Goal: Task Accomplishment & Management: Complete application form

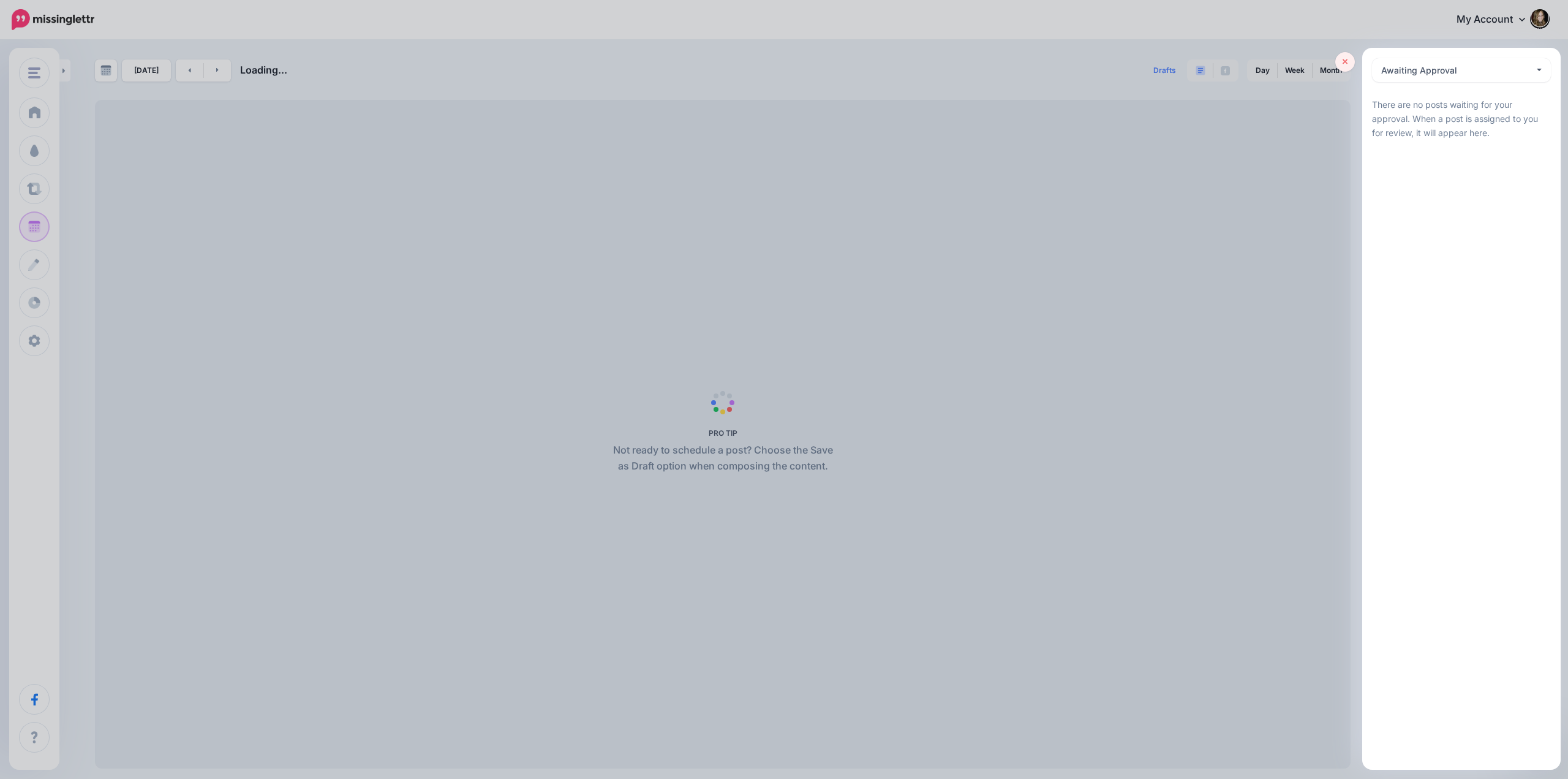
click at [1343, 62] on icon at bounding box center [1346, 61] width 6 height 9
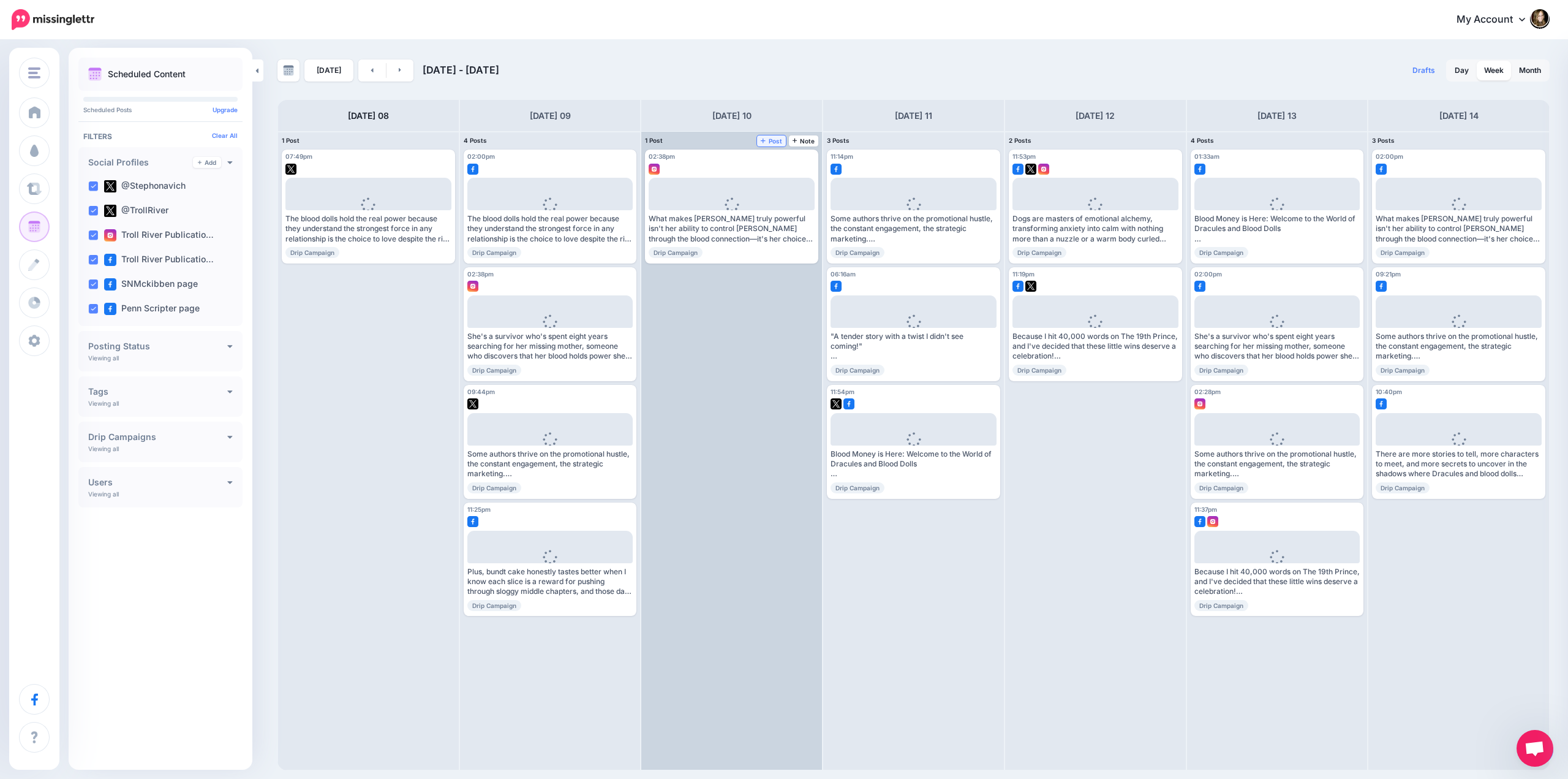
click at [776, 139] on span "Post" at bounding box center [772, 140] width 22 height 6
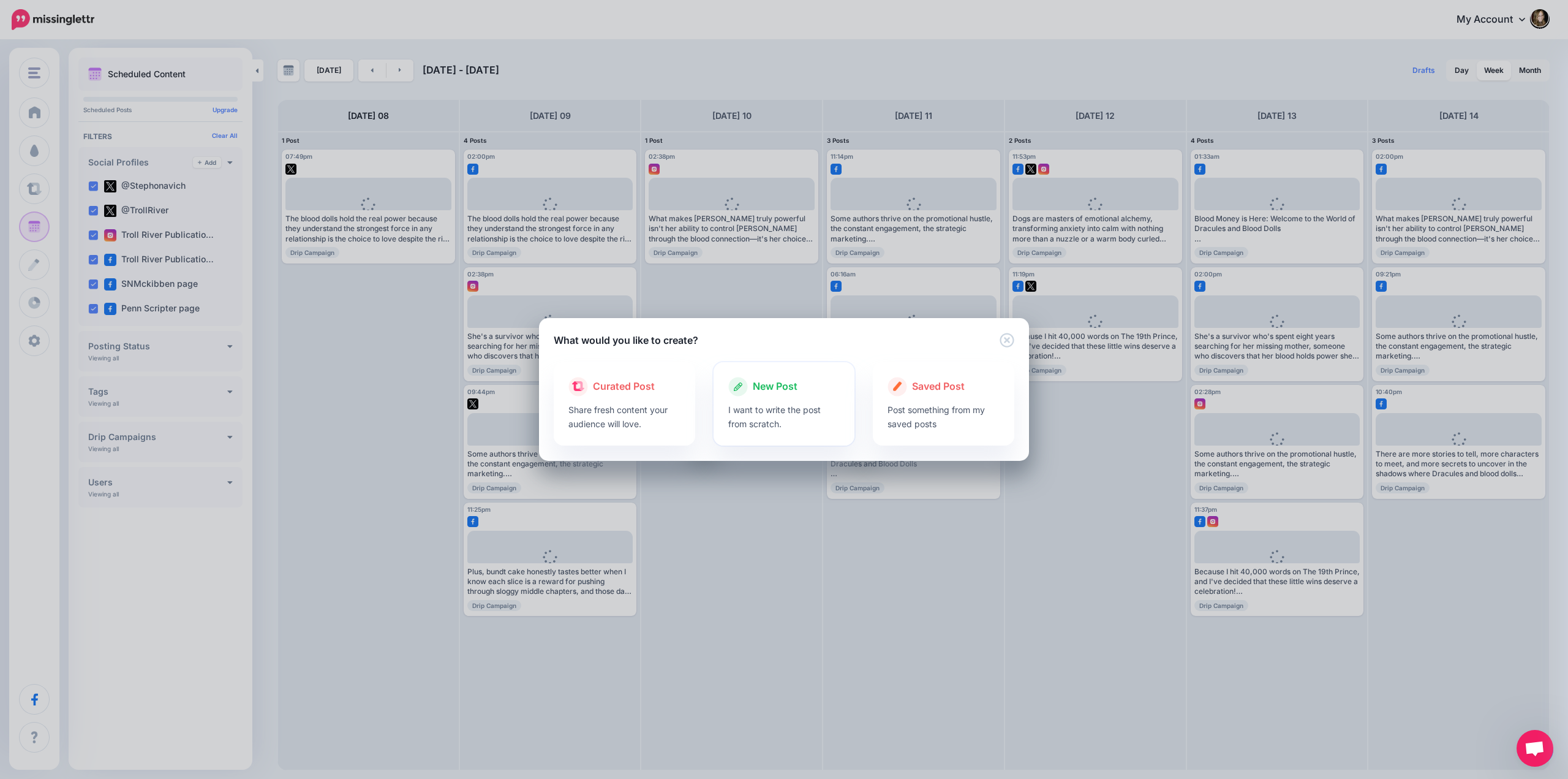
click at [781, 386] on span "New Post" at bounding box center [775, 387] width 44 height 16
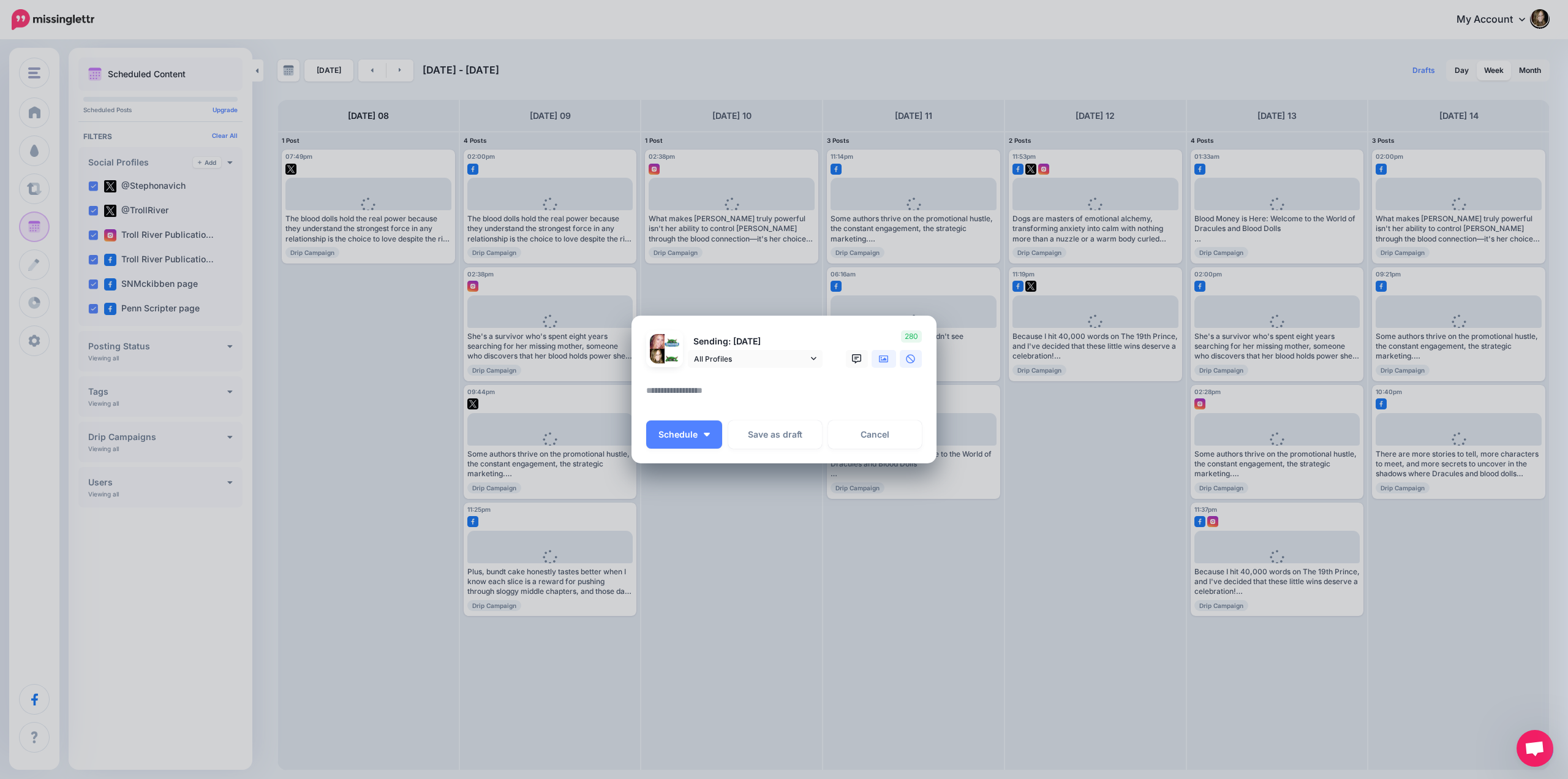
click at [883, 354] on icon at bounding box center [883, 359] width 10 height 10
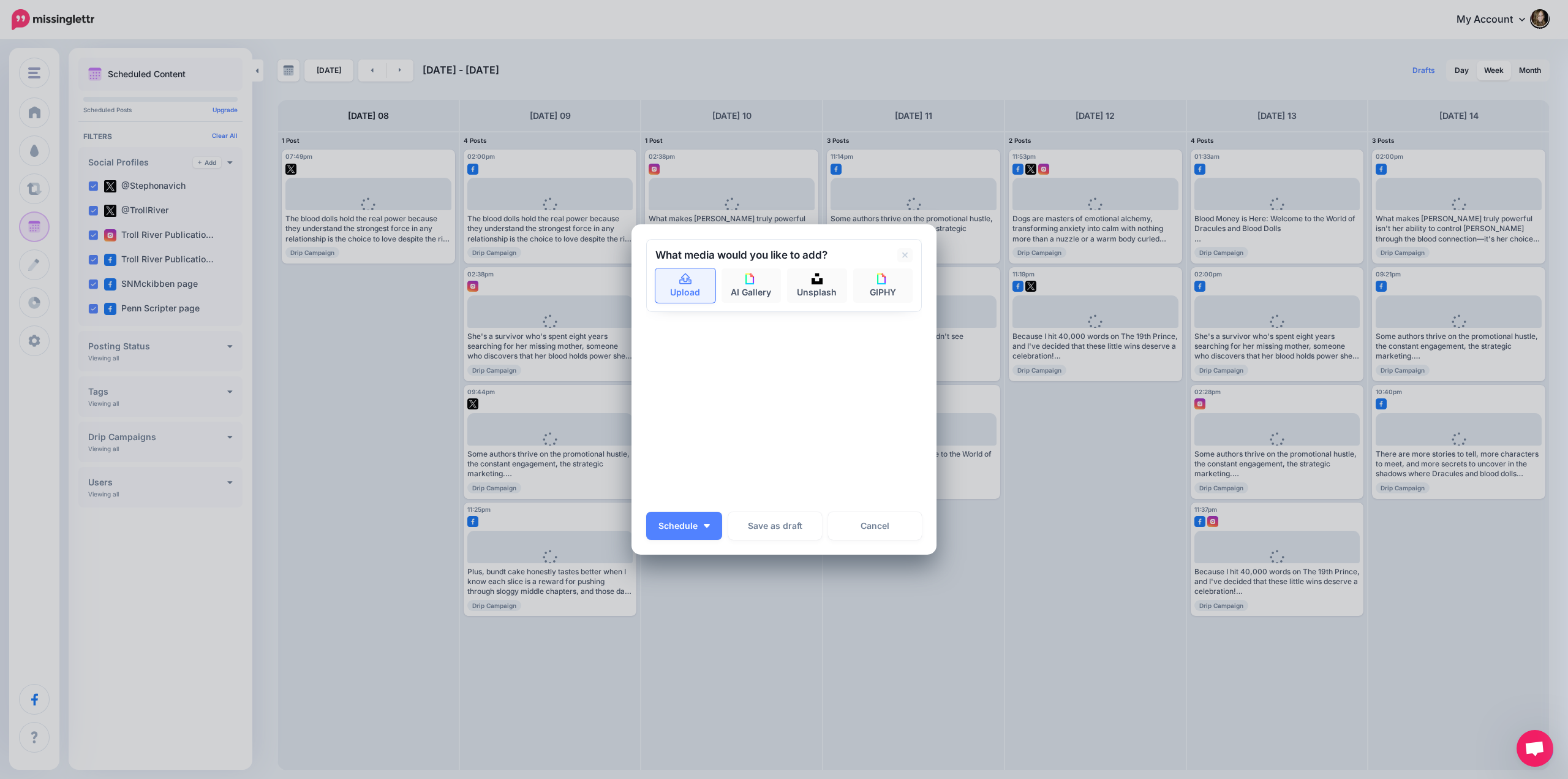
click at [698, 283] on link "Upload" at bounding box center [685, 285] width 60 height 35
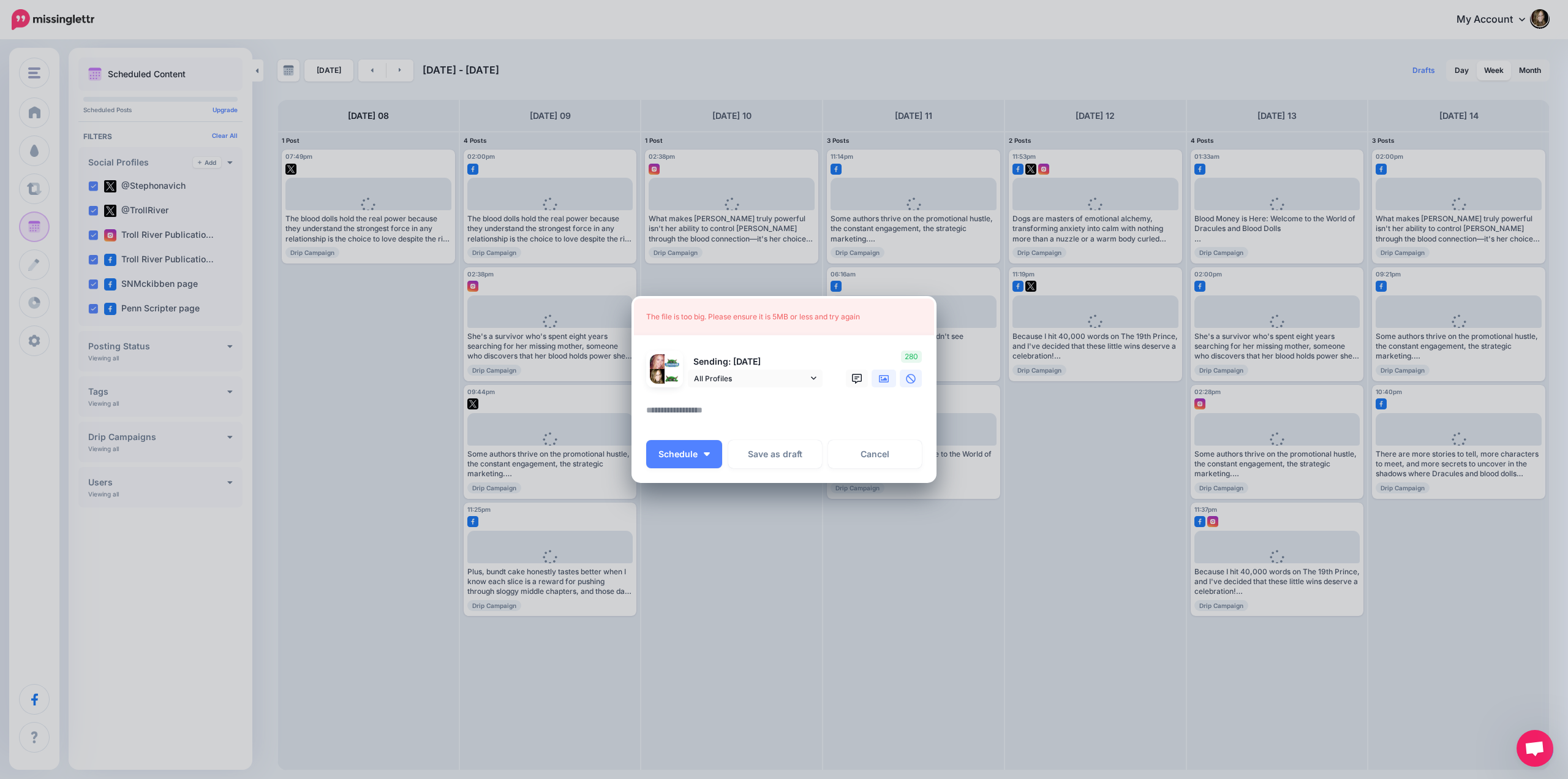
click at [884, 386] on link at bounding box center [883, 379] width 25 height 18
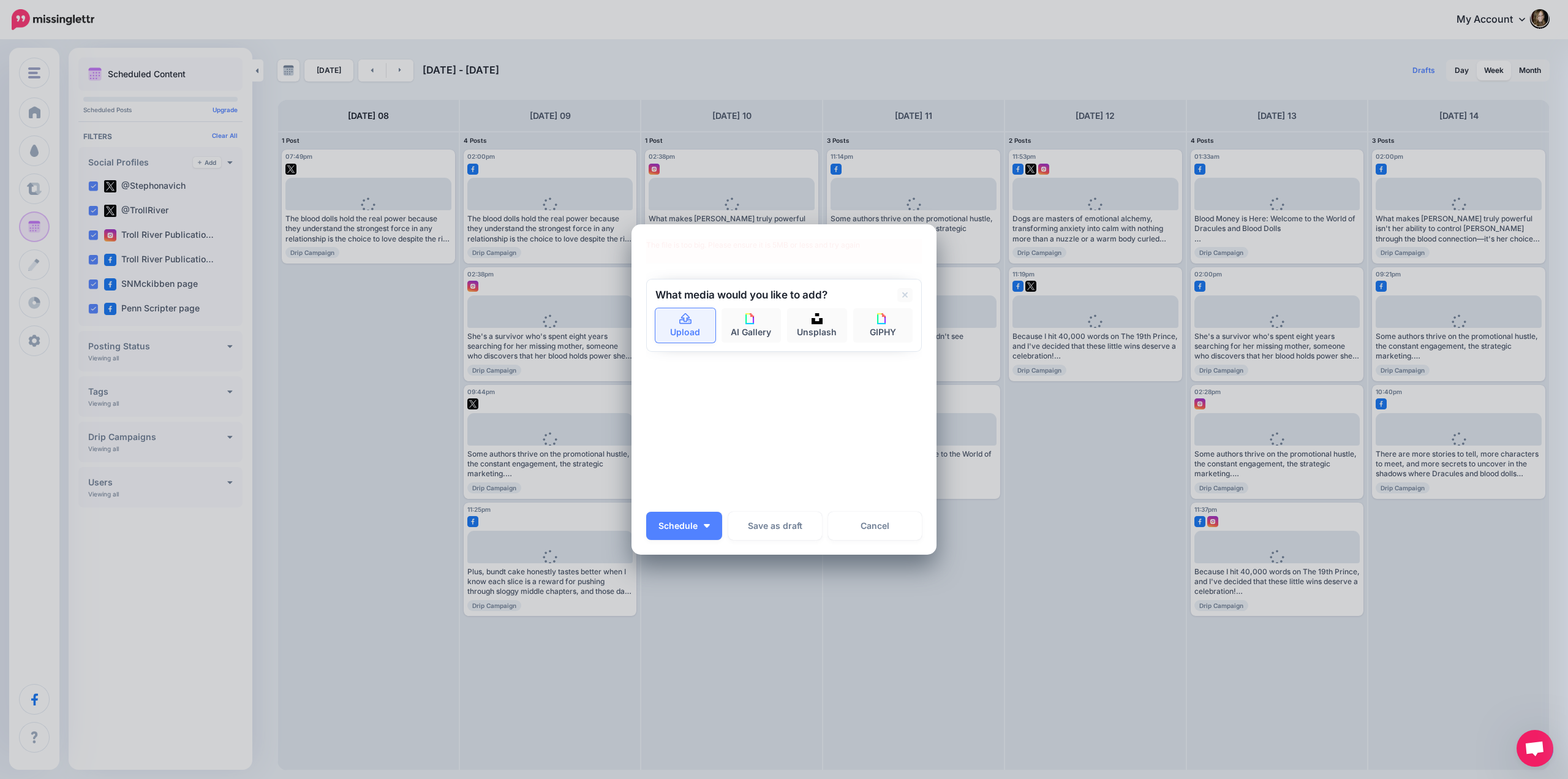
click at [686, 320] on icon at bounding box center [686, 318] width 14 height 11
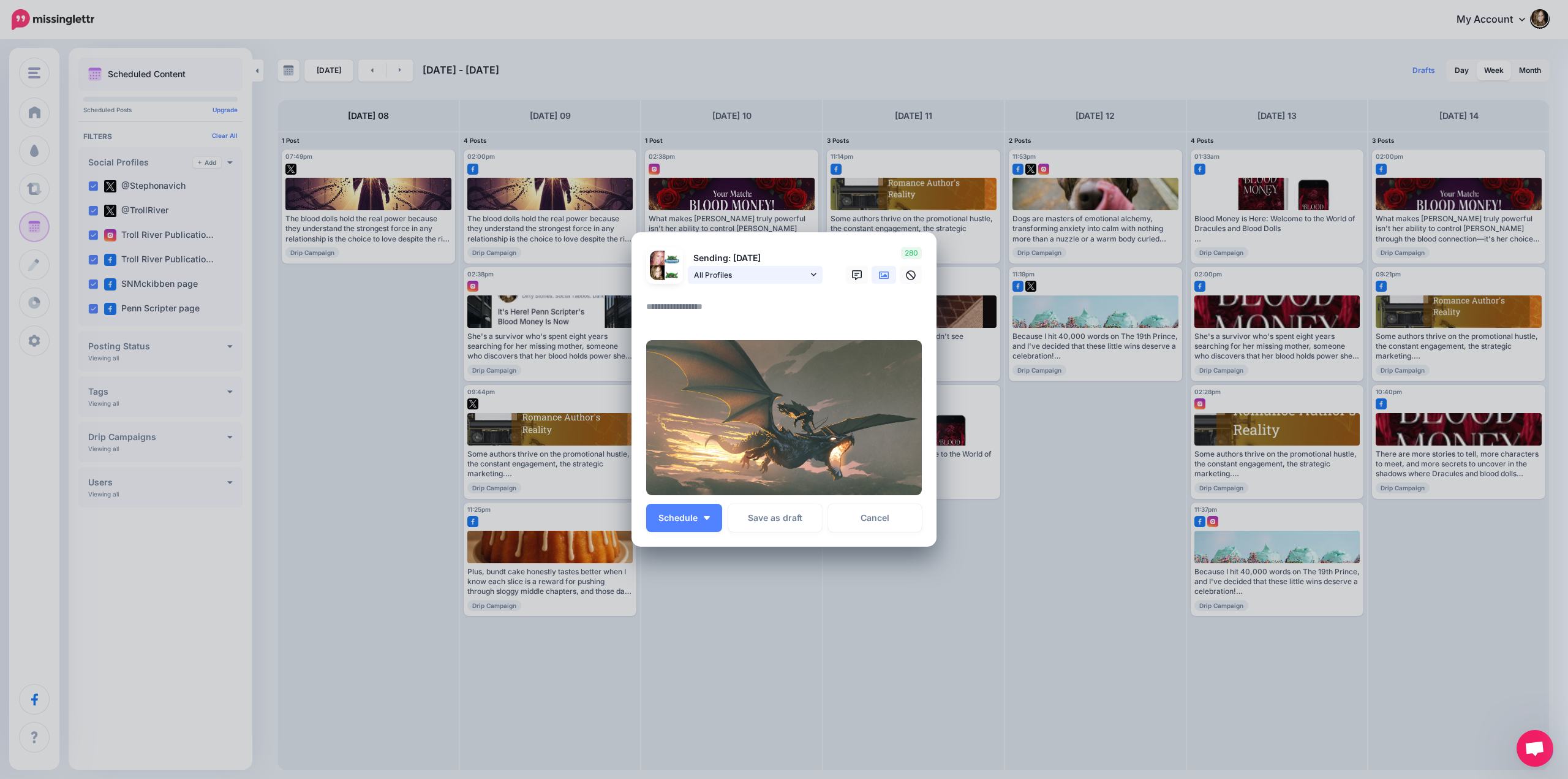
click at [773, 273] on span "All Profiles" at bounding box center [750, 274] width 114 height 13
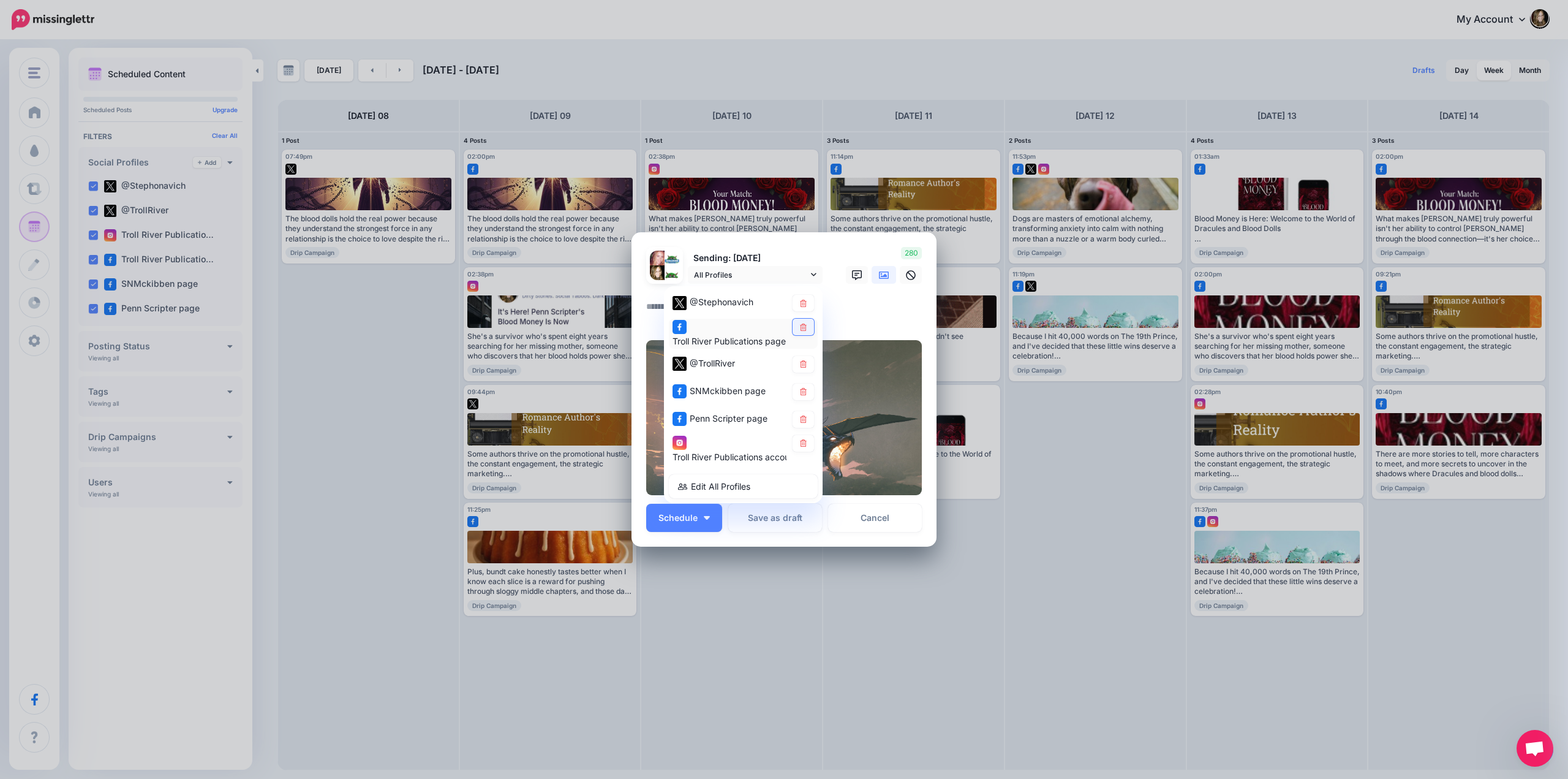
click at [799, 326] on icon at bounding box center [802, 326] width 9 height 7
click at [803, 389] on icon at bounding box center [802, 390] width 7 height 7
click at [801, 418] on icon at bounding box center [802, 418] width 7 height 7
click at [803, 446] on icon at bounding box center [802, 442] width 9 height 7
click at [844, 315] on textarea at bounding box center [786, 310] width 282 height 24
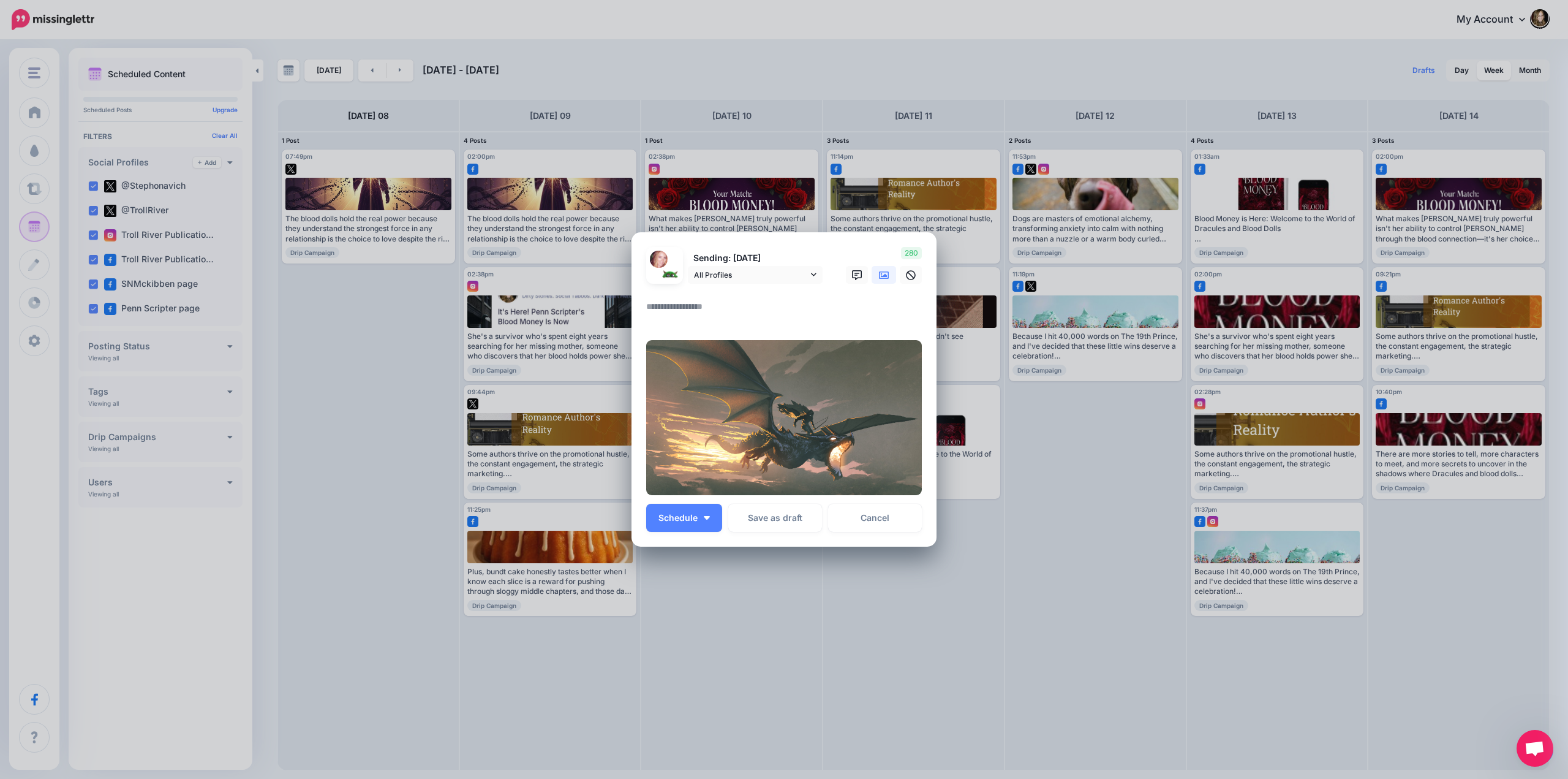
paste textarea "**********"
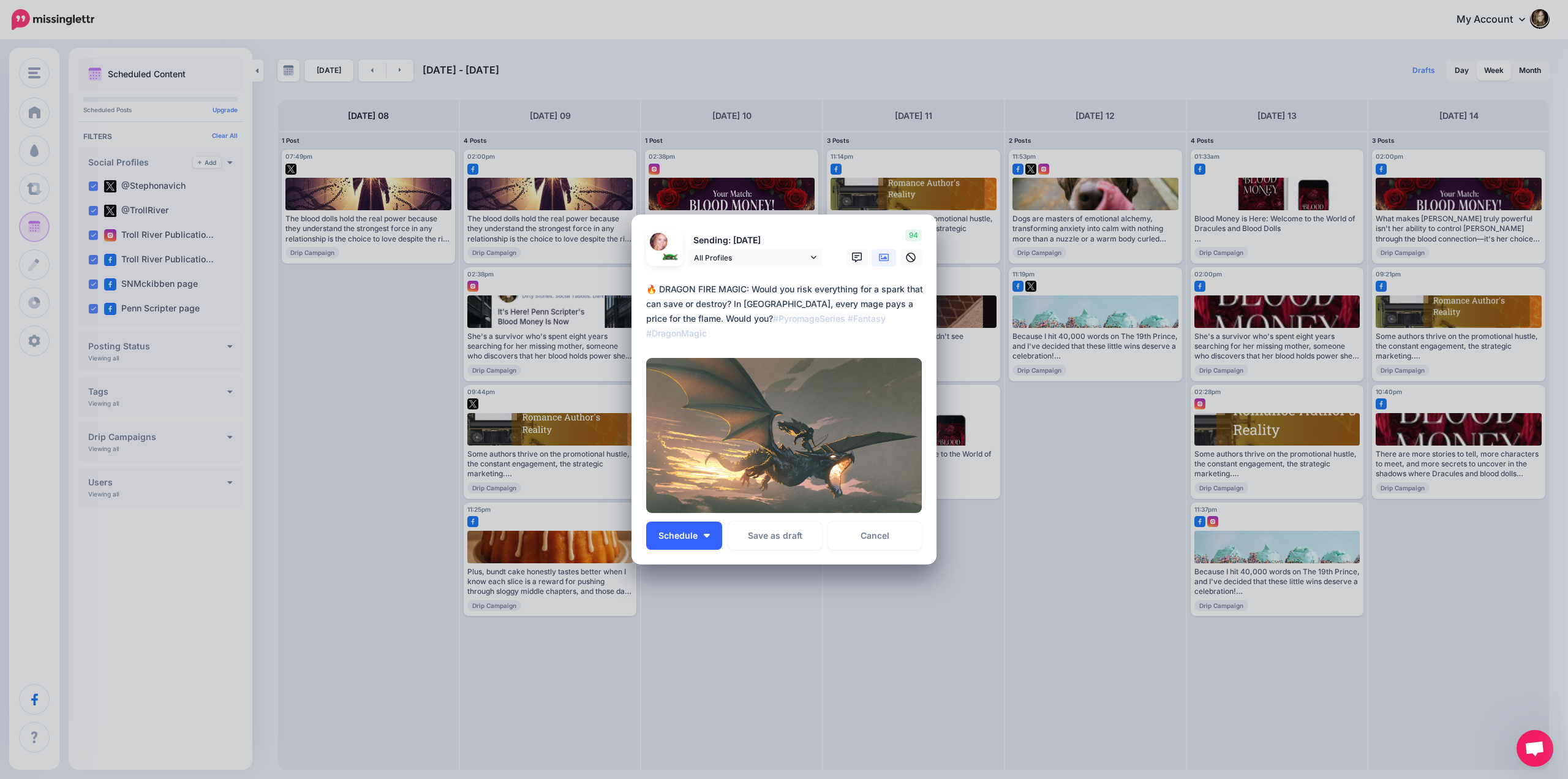
type textarea "**********"
click at [681, 533] on span "Schedule" at bounding box center [678, 535] width 40 height 9
click at [677, 623] on link "Choose Custom Time" at bounding box center [702, 624] width 104 height 24
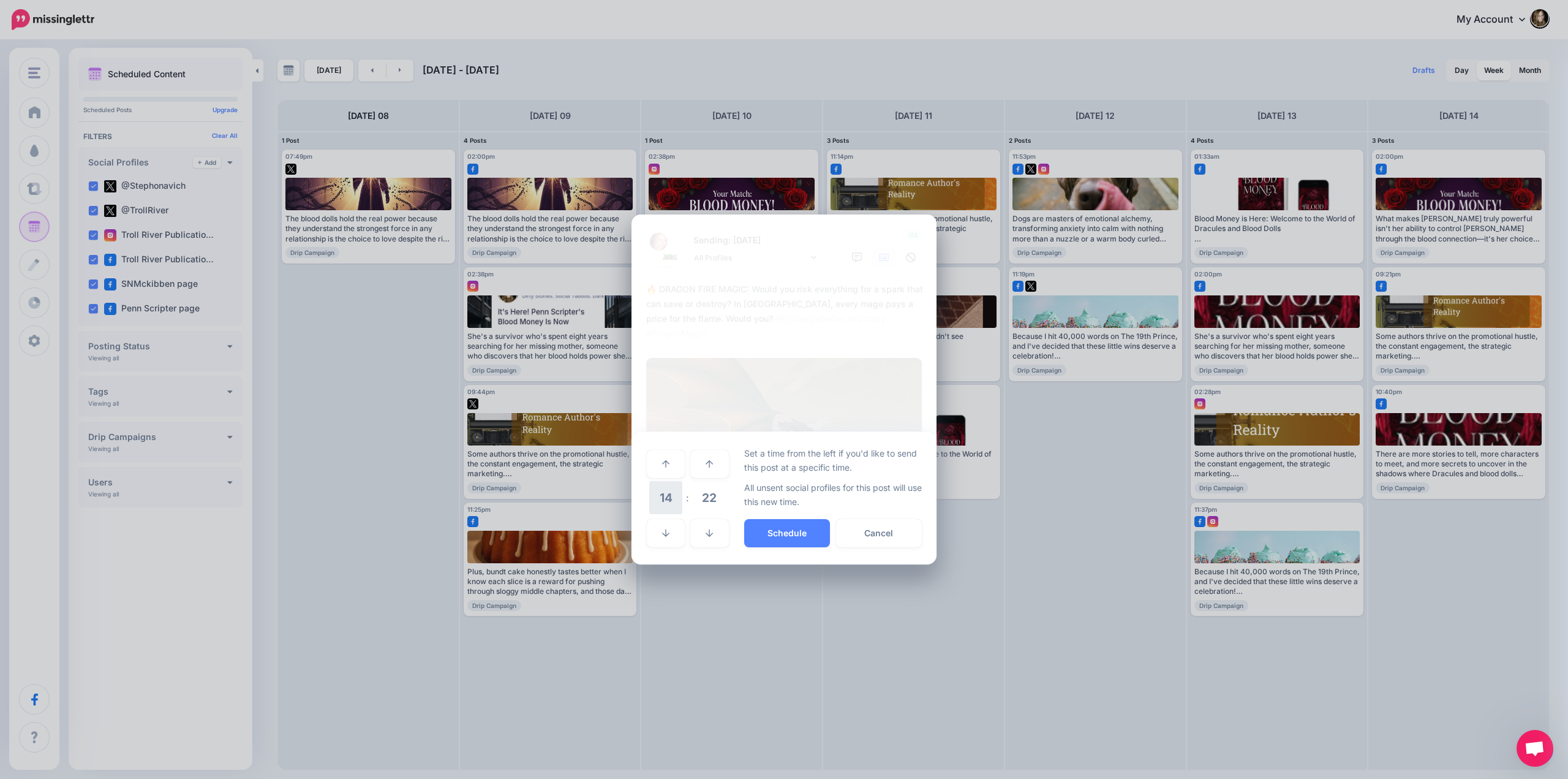
click at [666, 499] on span "14" at bounding box center [665, 497] width 33 height 33
click at [684, 492] on td "10" at bounding box center [680, 488] width 14 height 18
click at [704, 499] on span "22" at bounding box center [708, 497] width 33 height 33
click at [679, 497] on td "30" at bounding box center [680, 497] width 14 height 35
click at [761, 525] on button "Schedule" at bounding box center [786, 533] width 86 height 29
